Goal: Information Seeking & Learning: Understand process/instructions

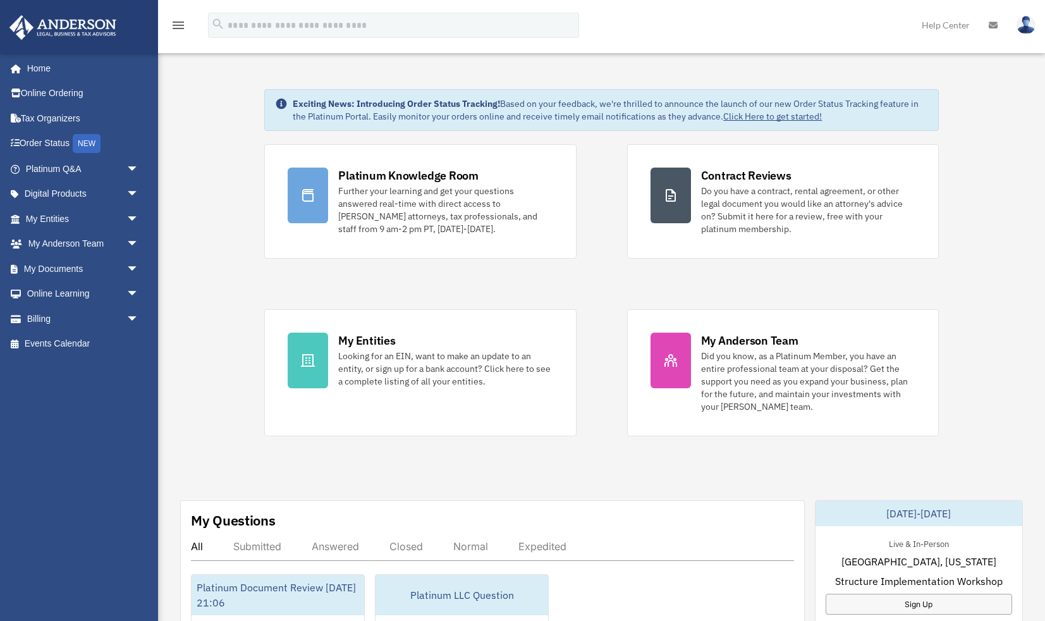
click at [1035, 26] on img at bounding box center [1026, 25] width 19 height 18
click at [992, 23] on icon at bounding box center [993, 25] width 9 height 9
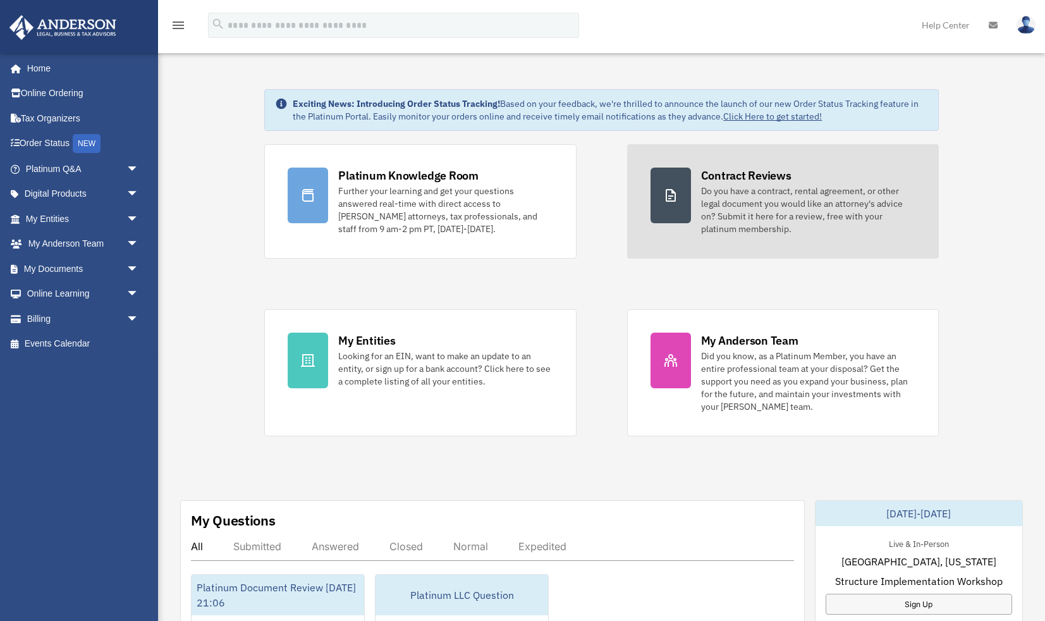
click at [682, 200] on div at bounding box center [671, 196] width 40 height 56
click at [746, 197] on div "Do you have a contract, rental agreement, or other legal document you would lik…" at bounding box center [808, 210] width 214 height 51
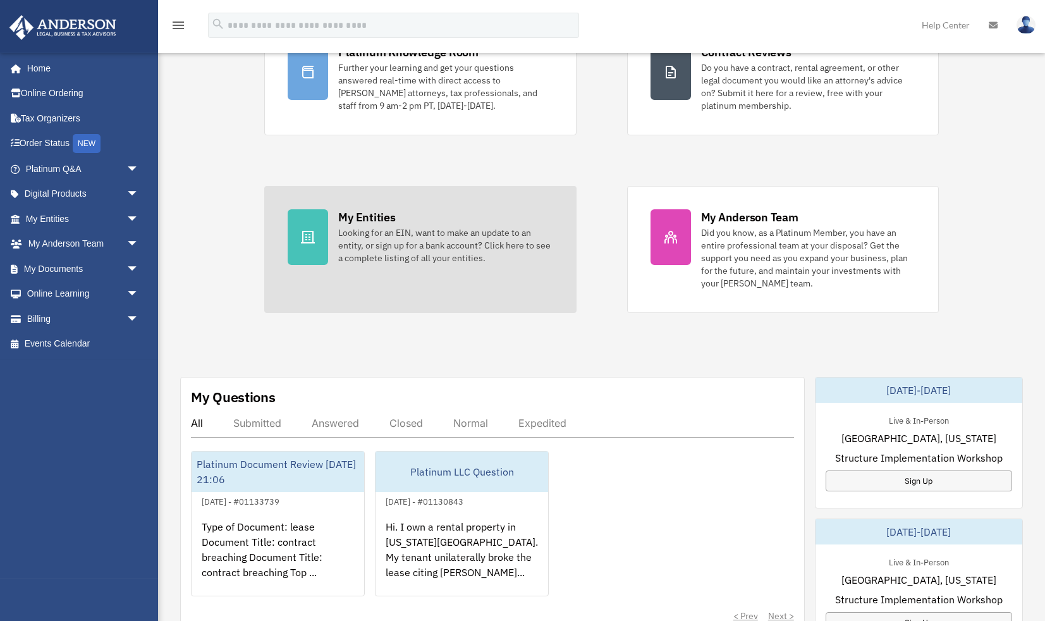
scroll to position [194, 0]
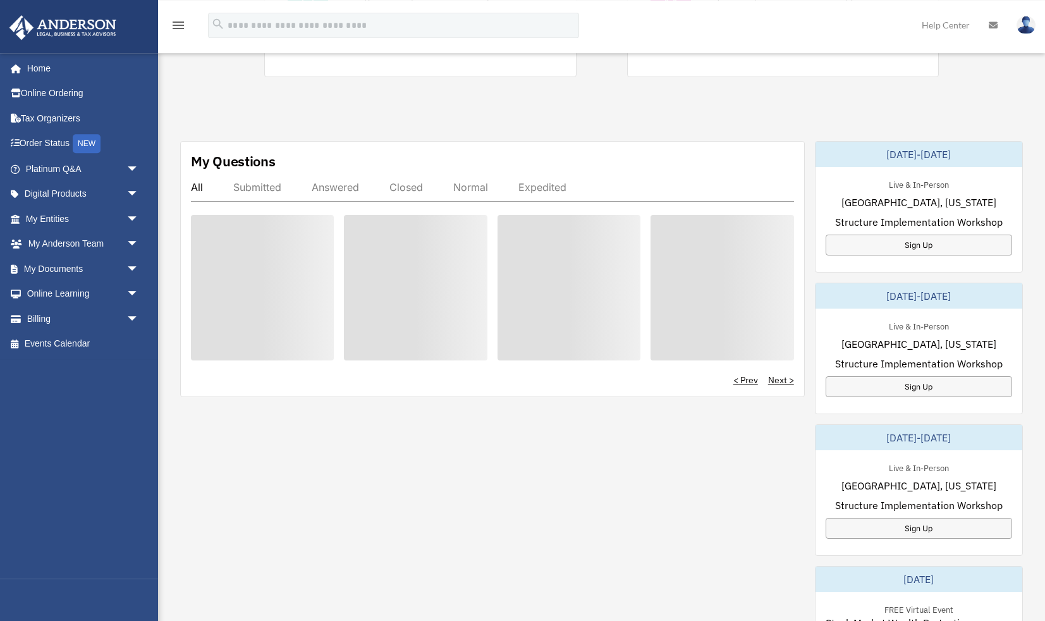
scroll to position [387, 0]
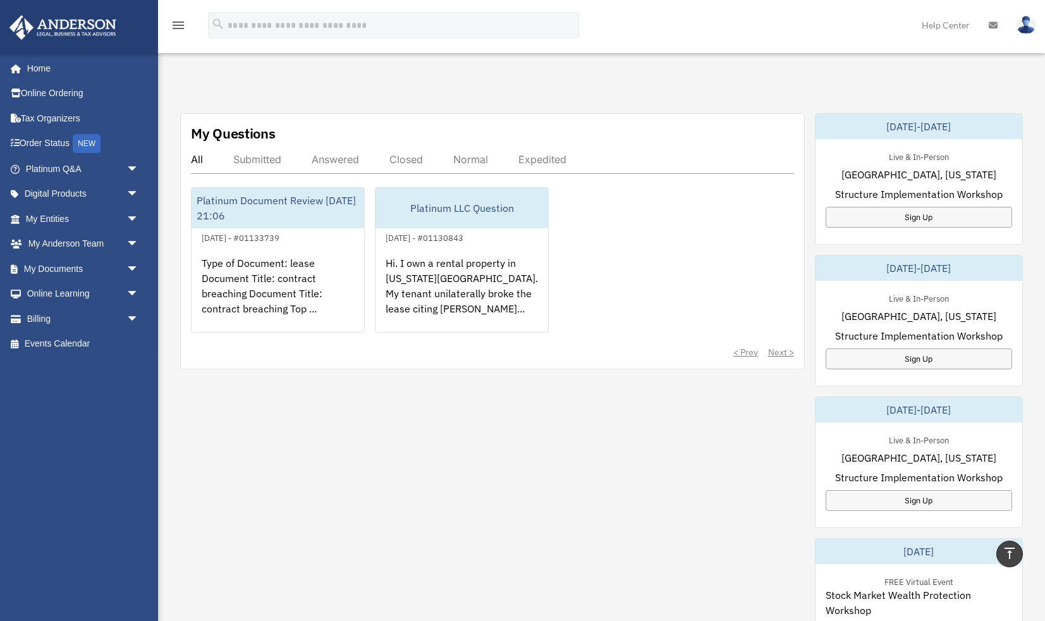
click at [304, 302] on div "Type of Document: lease Document Title: contract breaching Document Title: cont…" at bounding box center [278, 294] width 173 height 99
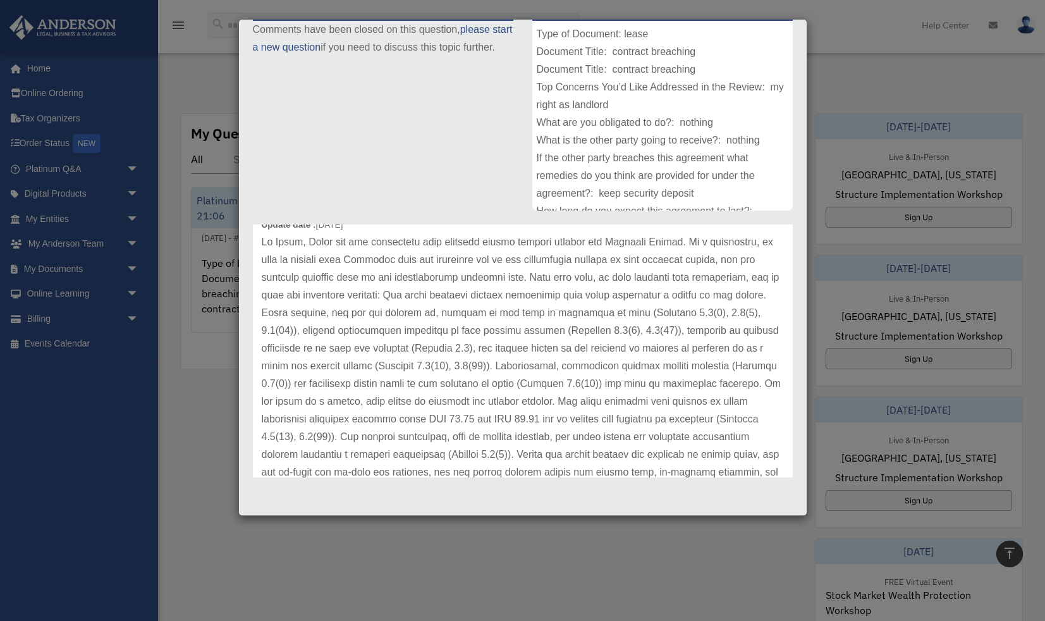
scroll to position [65, 0]
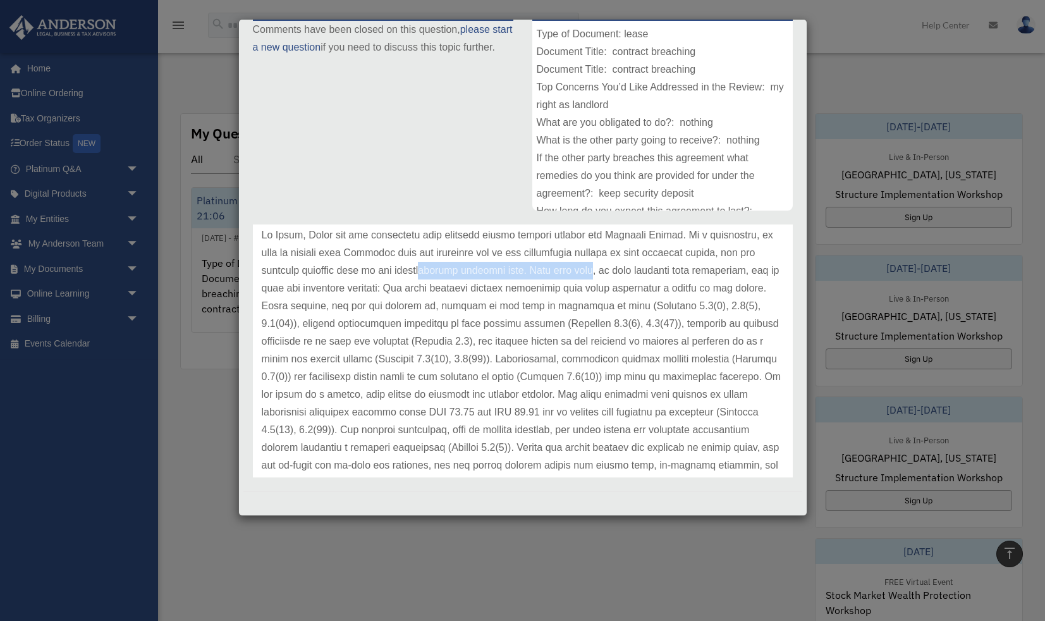
drag, startPoint x: 425, startPoint y: 279, endPoint x: 585, endPoint y: 278, distance: 160.0
click at [585, 278] on p at bounding box center [523, 403] width 522 height 354
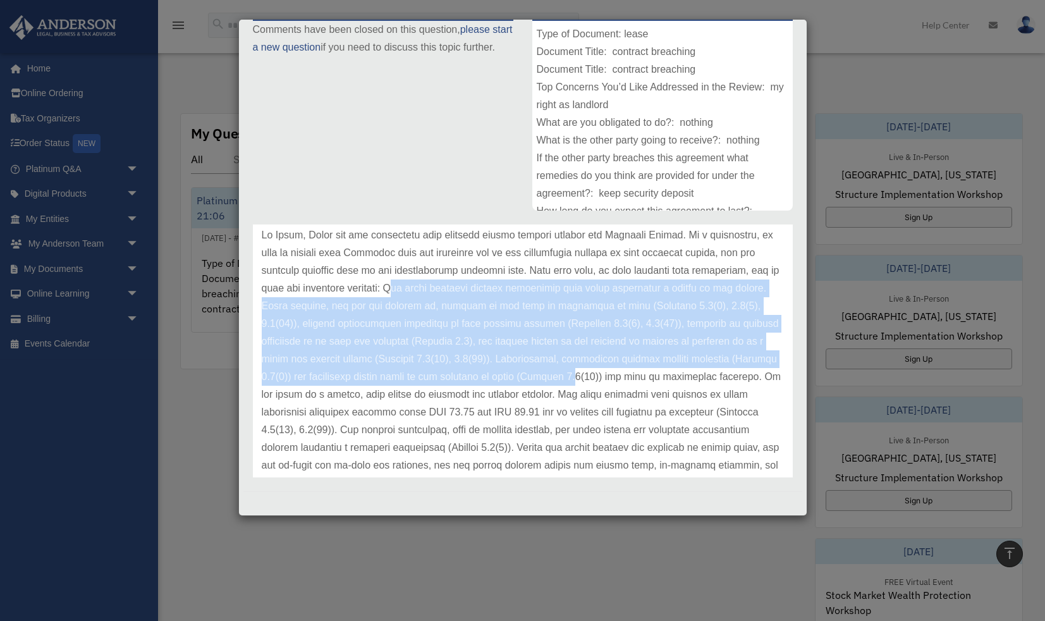
drag, startPoint x: 417, startPoint y: 290, endPoint x: 476, endPoint y: 368, distance: 97.5
click at [476, 368] on p at bounding box center [523, 403] width 522 height 354
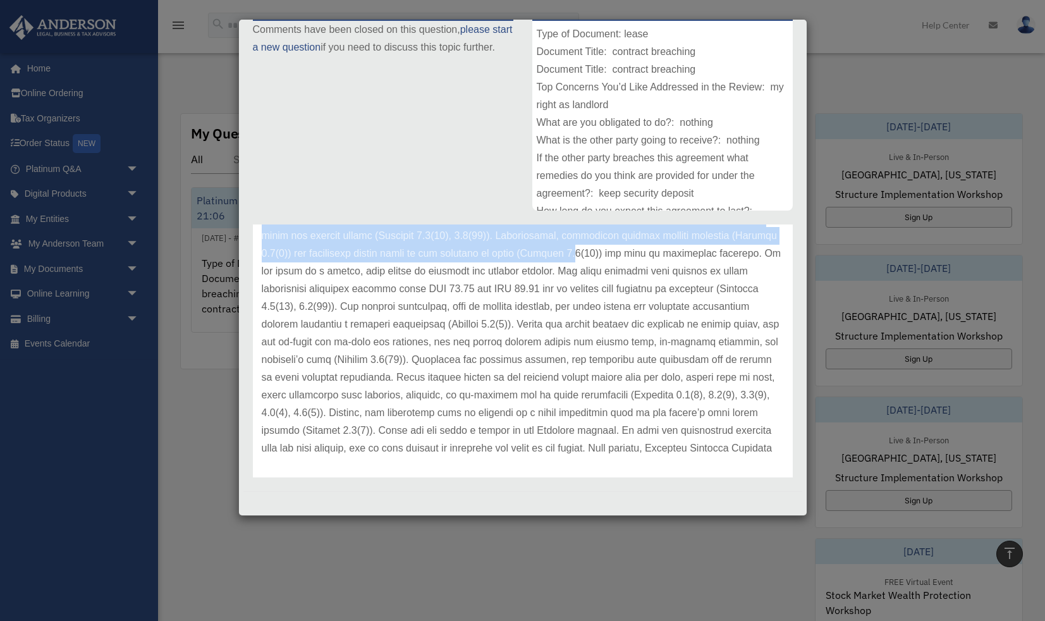
scroll to position [194, 0]
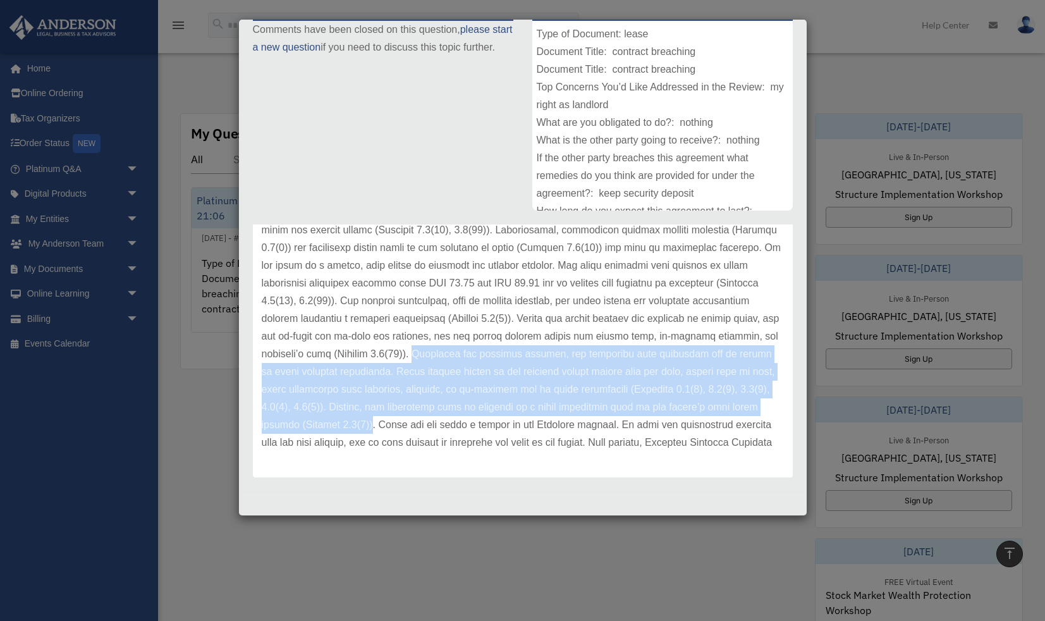
drag, startPoint x: 731, startPoint y: 333, endPoint x: 643, endPoint y: 409, distance: 116.2
click at [643, 409] on p at bounding box center [523, 274] width 522 height 354
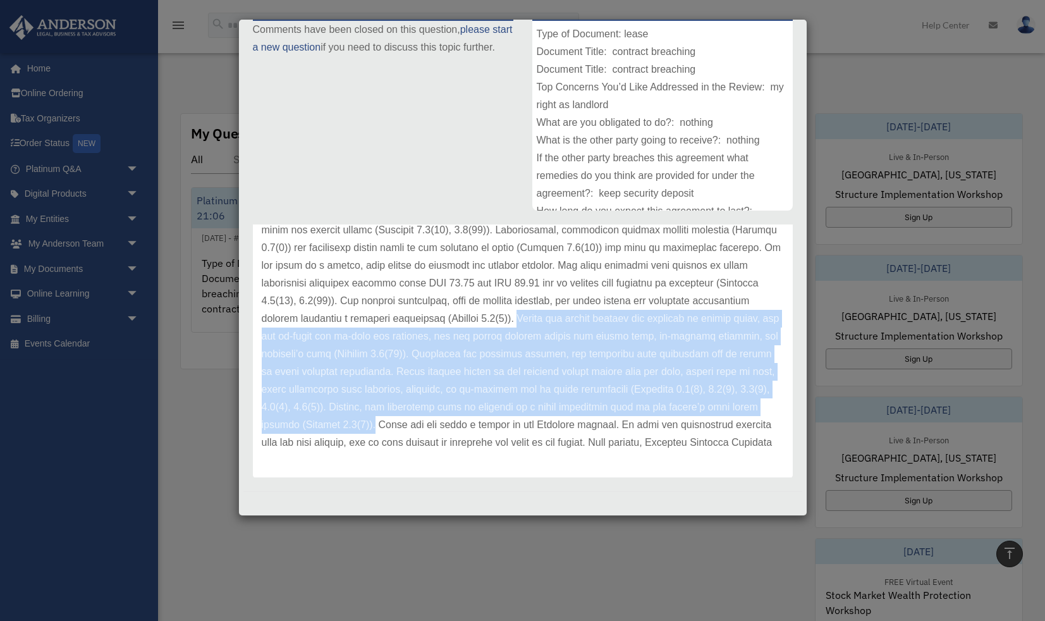
drag, startPoint x: 339, startPoint y: 317, endPoint x: 629, endPoint y: 369, distance: 294.8
click at [647, 406] on p at bounding box center [523, 274] width 522 height 354
copy p "Should the tenant abandon the property or vacate early, you may re-enter and re…"
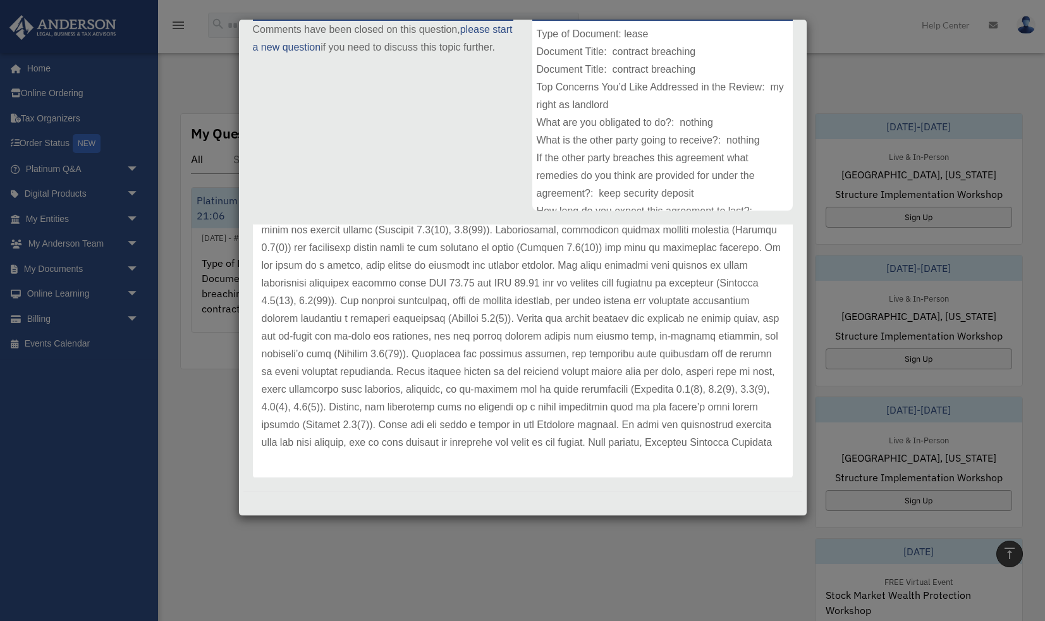
click at [436, 381] on p at bounding box center [523, 274] width 522 height 354
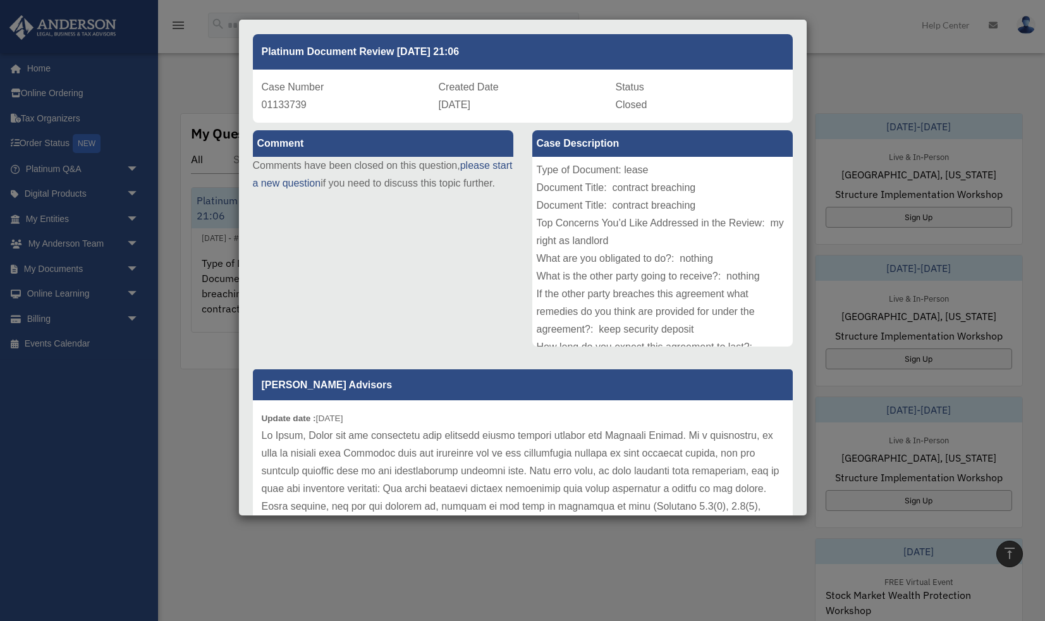
scroll to position [0, 0]
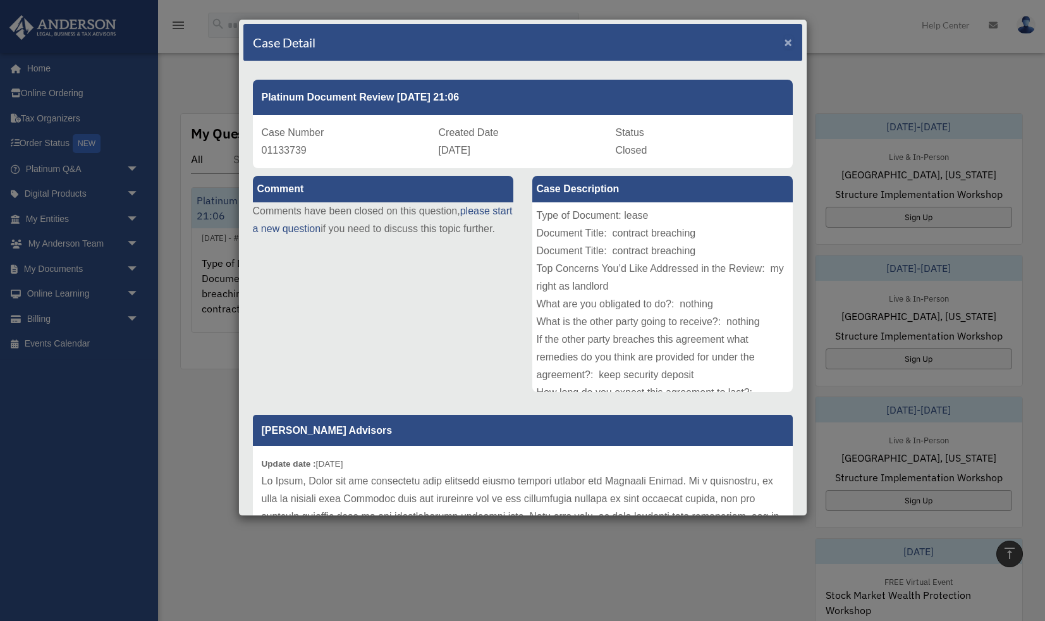
click at [786, 45] on span "×" at bounding box center [789, 42] width 8 height 15
